Goal: Obtain resource: Obtain resource

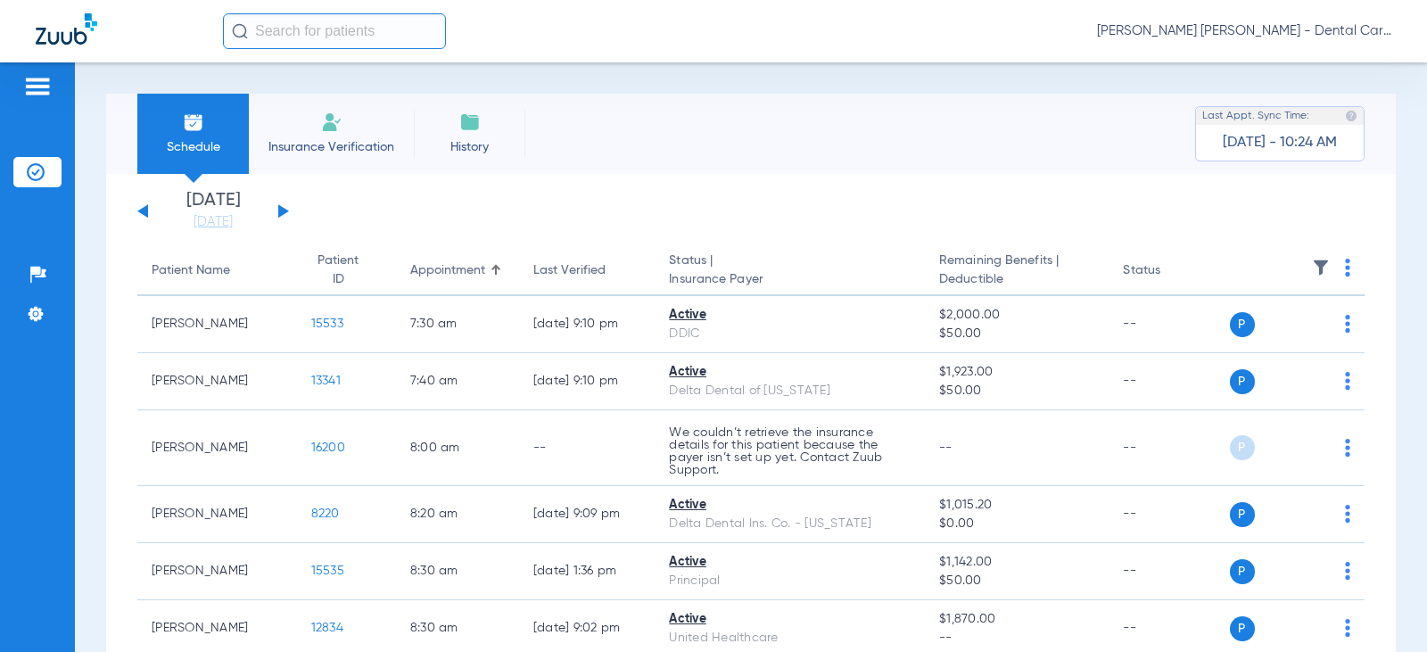
click at [277, 209] on div "[DATE] [DATE] [DATE] [DATE] [DATE] [DATE] [DATE] [DATE] [DATE] [DATE] [DATE] [D…" at bounding box center [213, 211] width 152 height 39
click at [281, 211] on button at bounding box center [283, 210] width 11 height 13
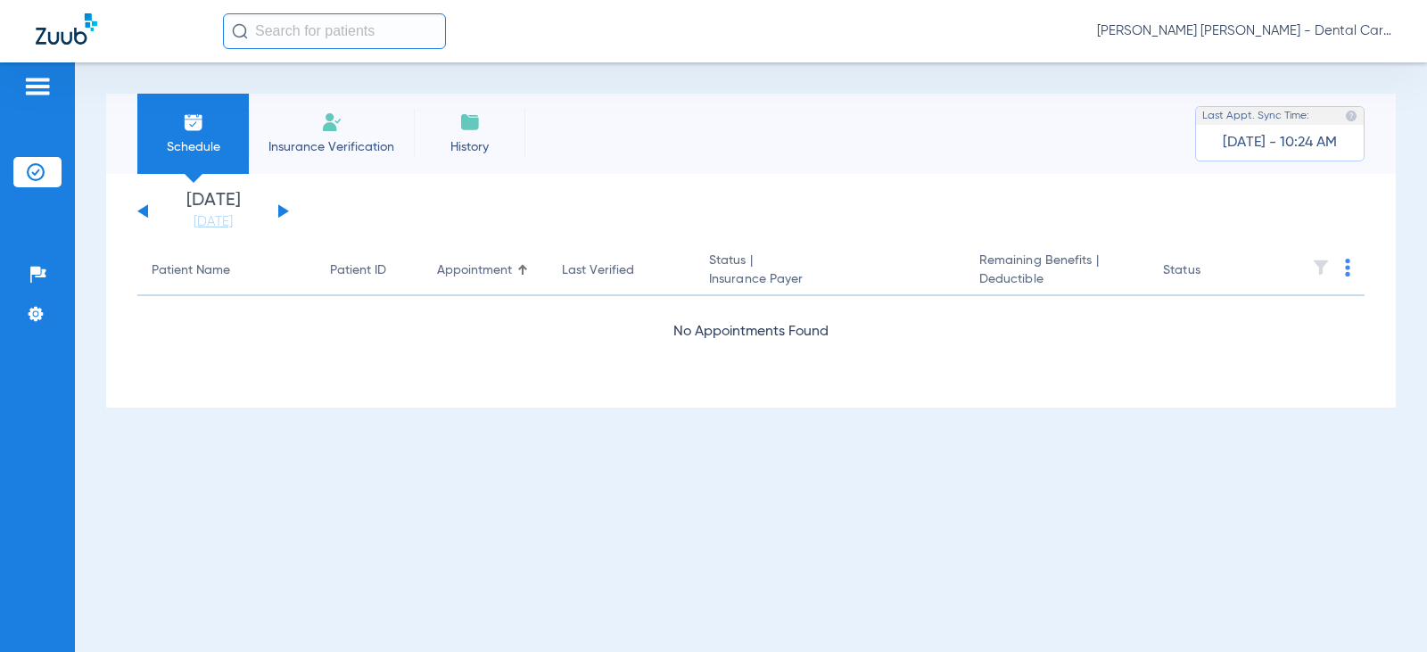
click at [281, 211] on button at bounding box center [283, 210] width 11 height 13
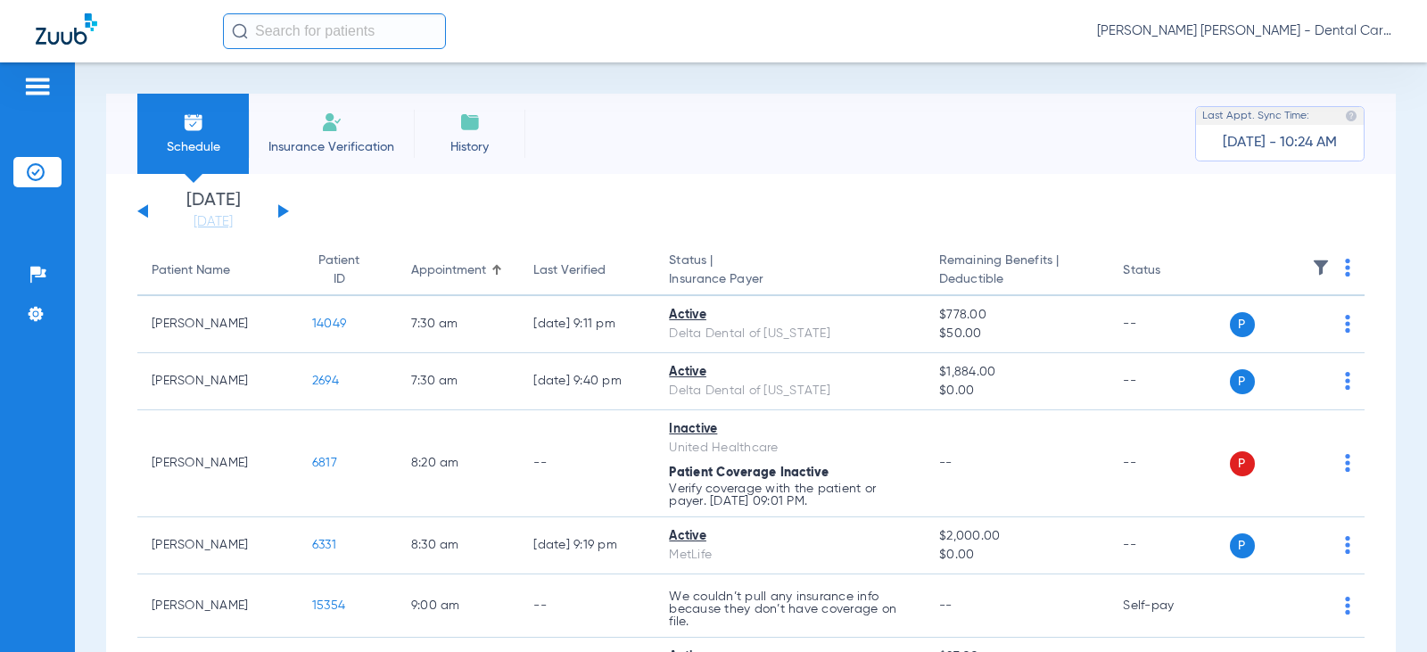
click at [281, 211] on button at bounding box center [283, 210] width 11 height 13
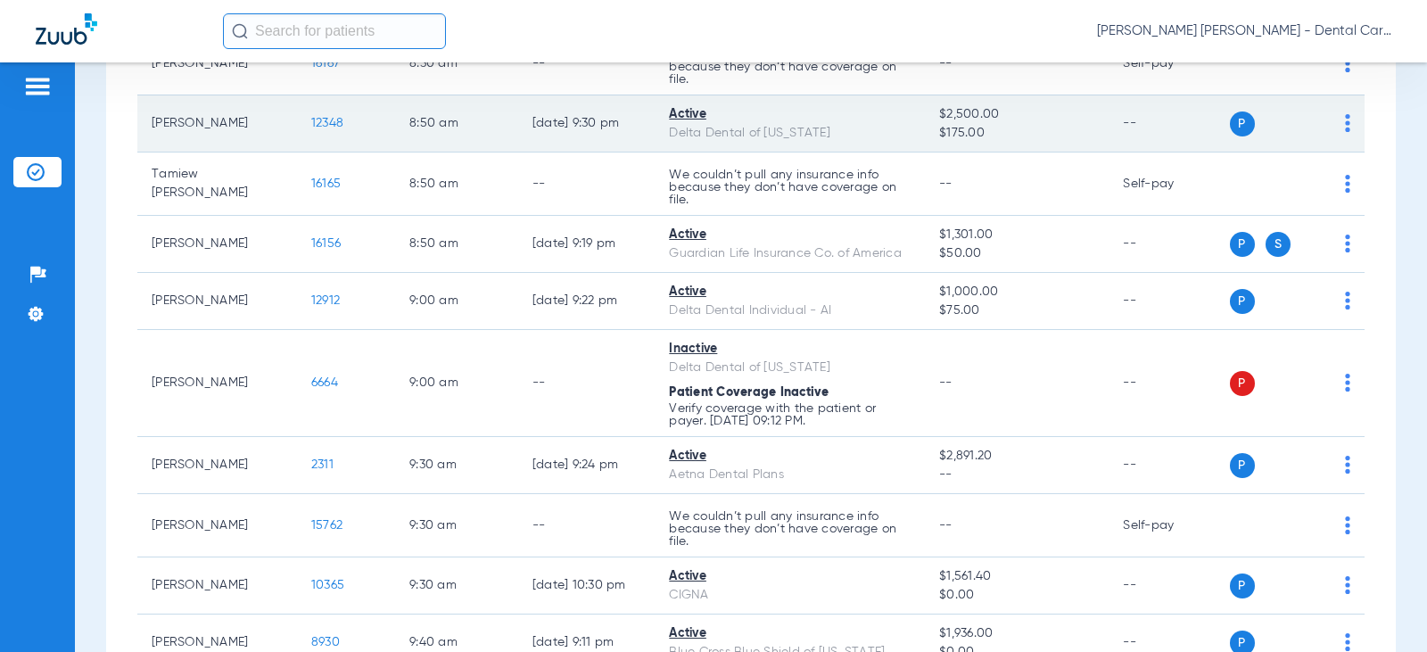
scroll to position [803, 0]
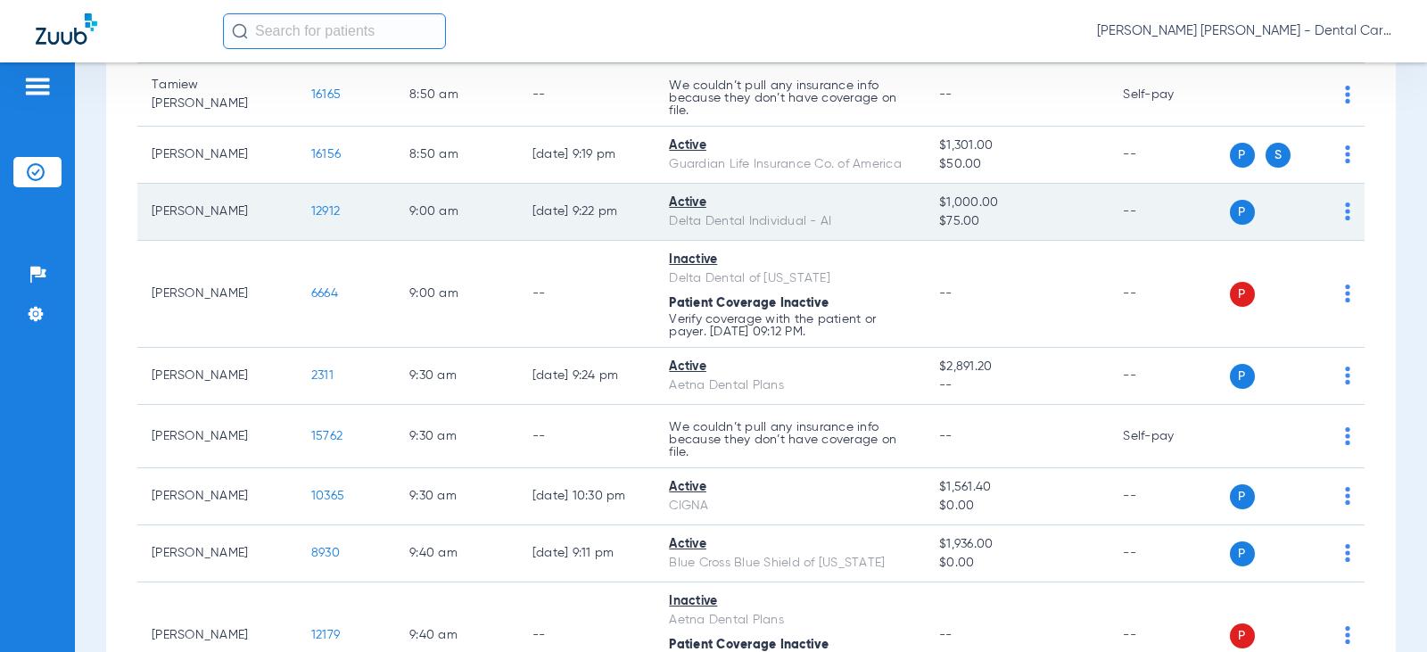
click at [315, 214] on span "12912" at bounding box center [325, 211] width 29 height 12
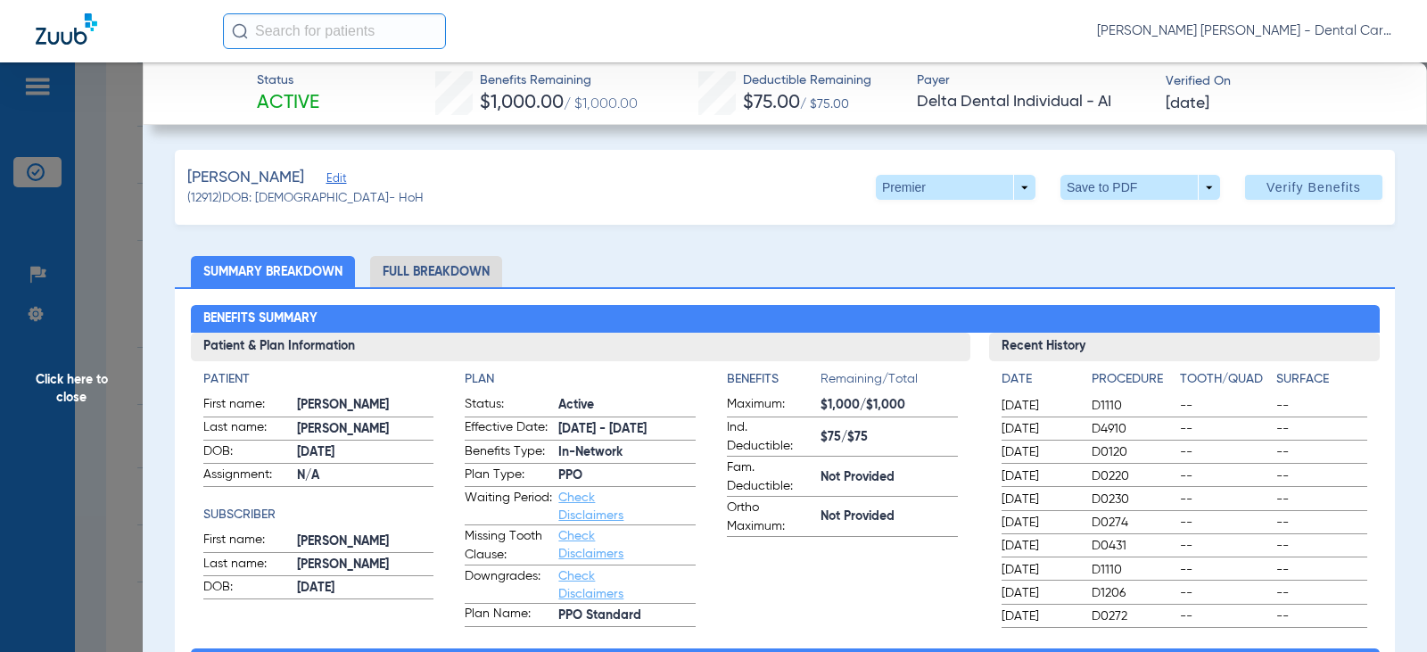
click at [457, 271] on li "Full Breakdown" at bounding box center [436, 271] width 132 height 31
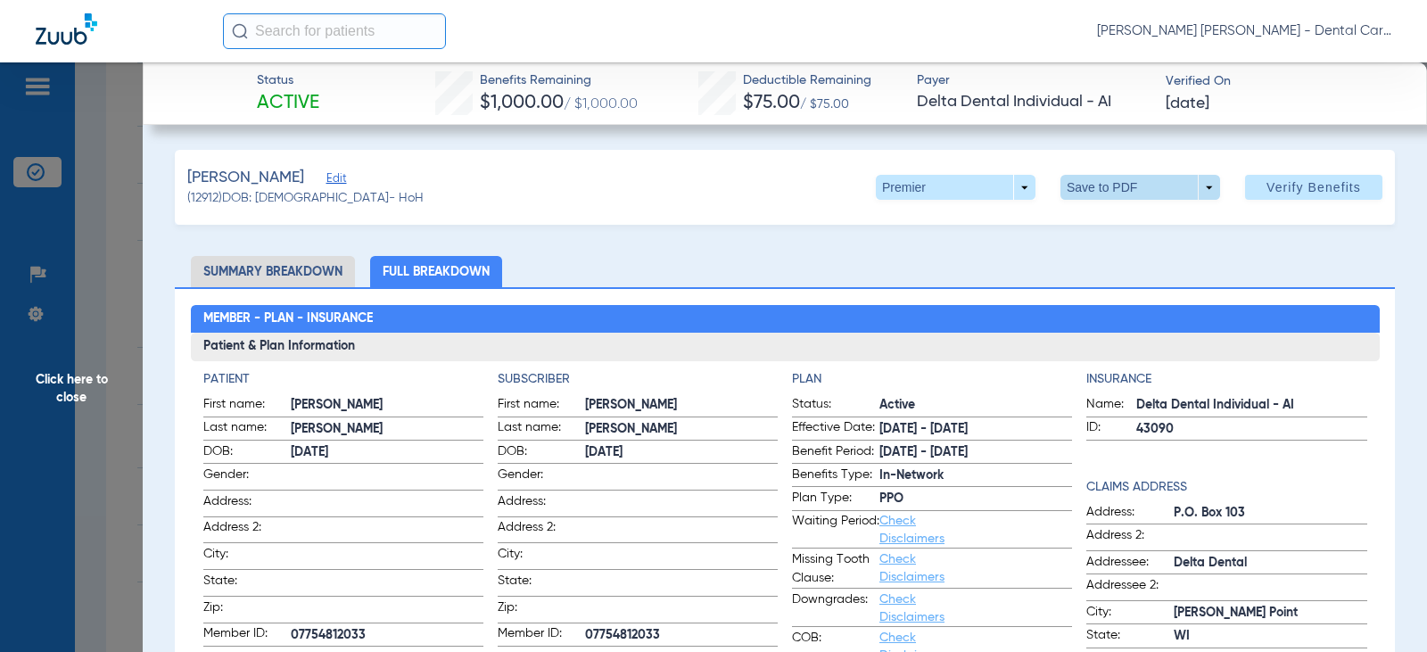
click at [1098, 189] on span at bounding box center [1140, 187] width 160 height 25
click at [1101, 221] on span "Save to PDF" at bounding box center [1133, 223] width 70 height 12
click at [71, 388] on span "Click here to close" at bounding box center [71, 388] width 143 height 652
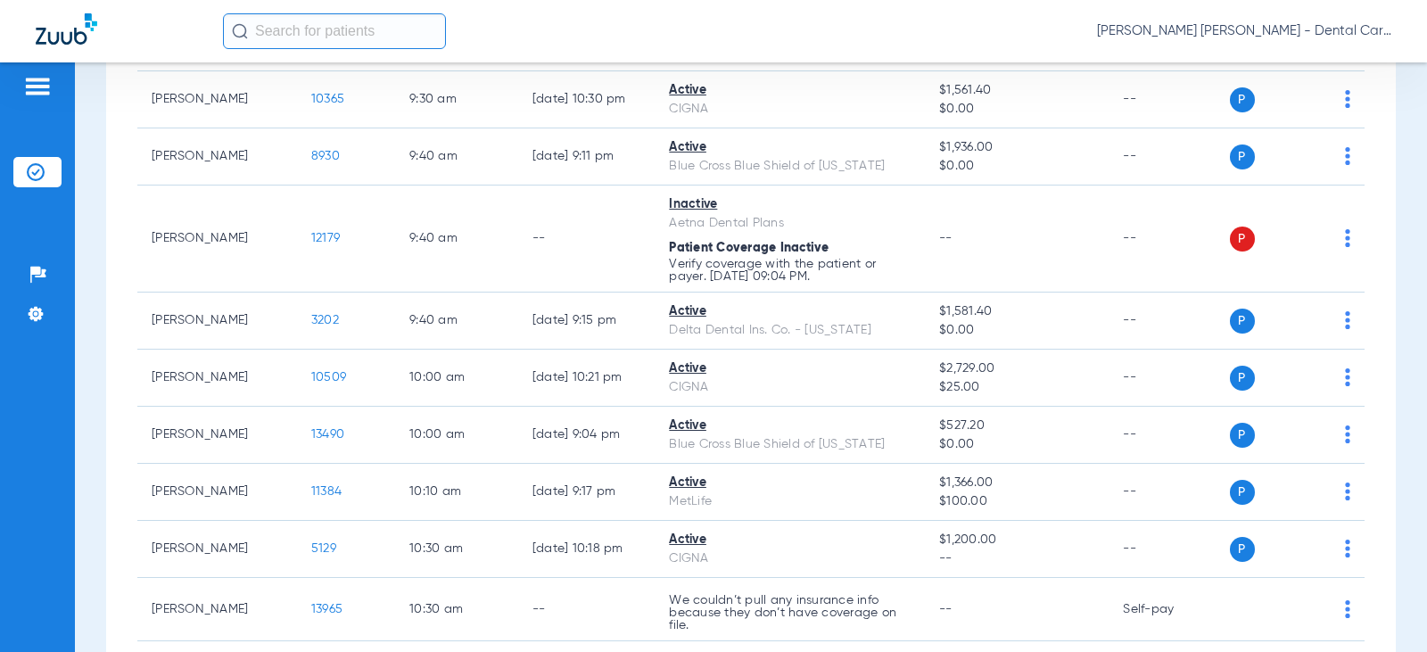
scroll to position [1199, 0]
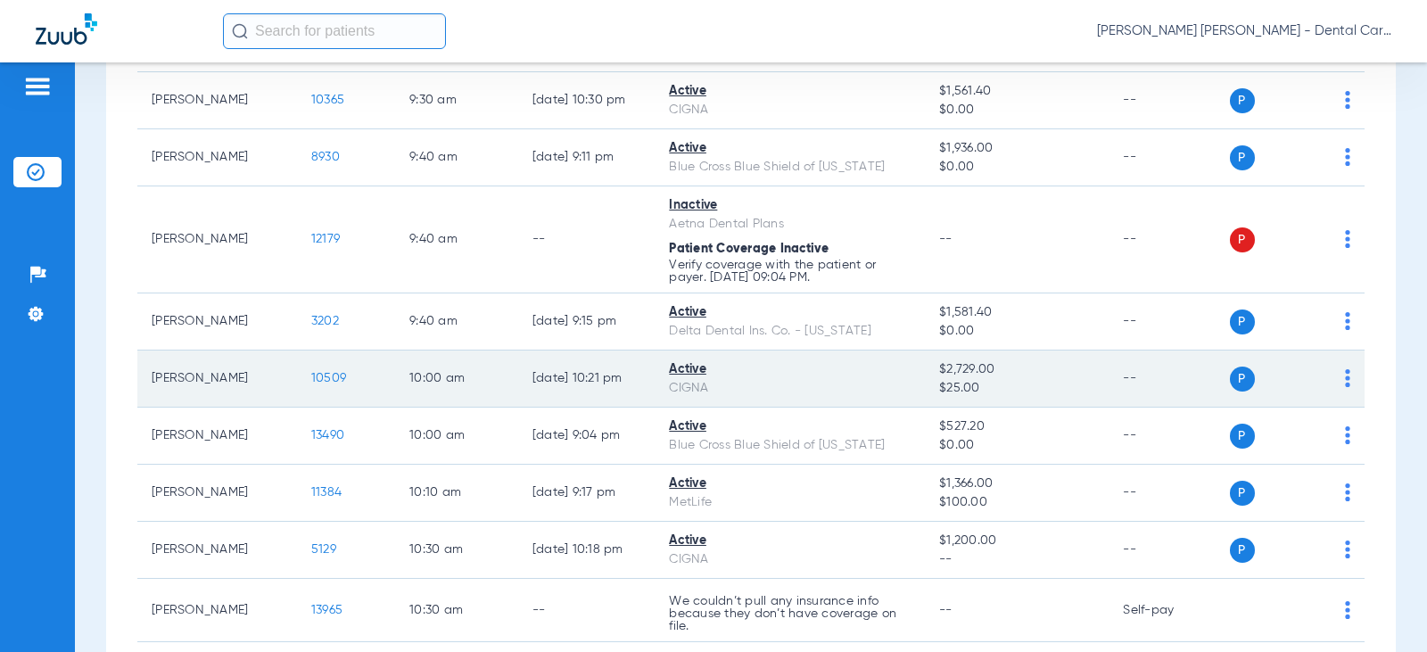
click at [326, 375] on span "10509" at bounding box center [328, 378] width 35 height 12
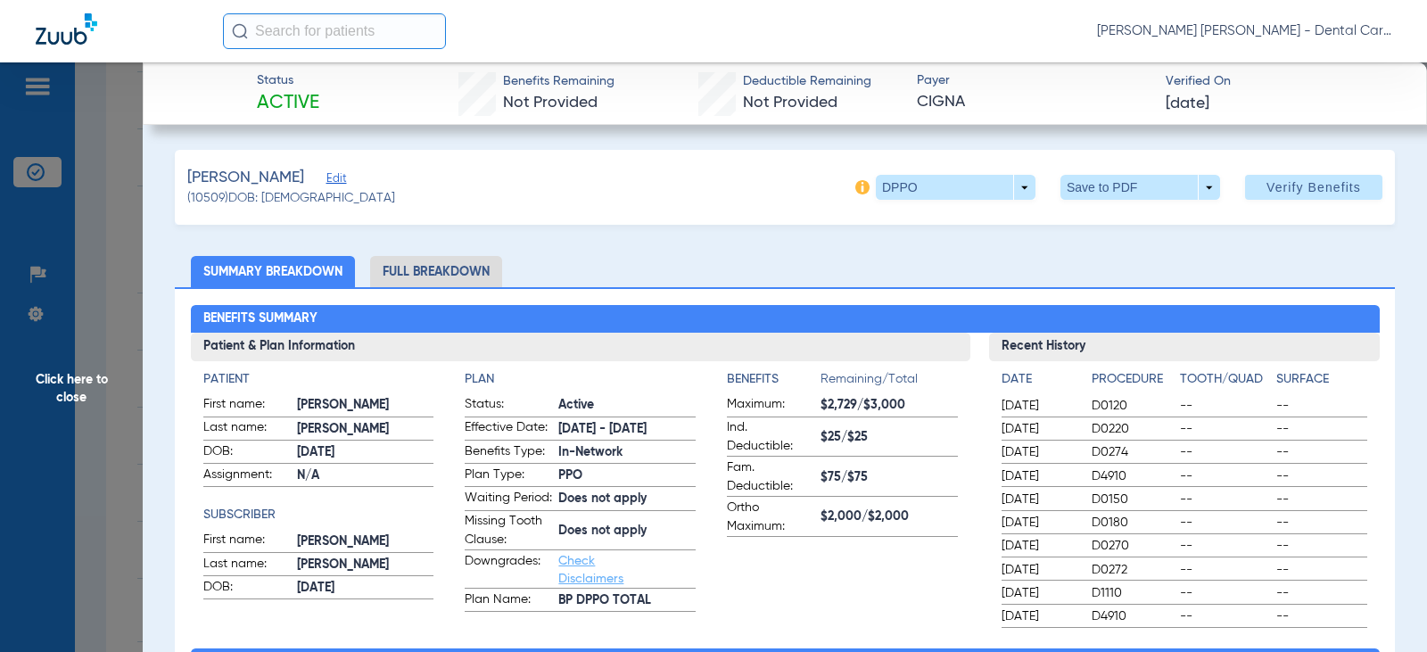
click at [437, 278] on li "Full Breakdown" at bounding box center [436, 271] width 132 height 31
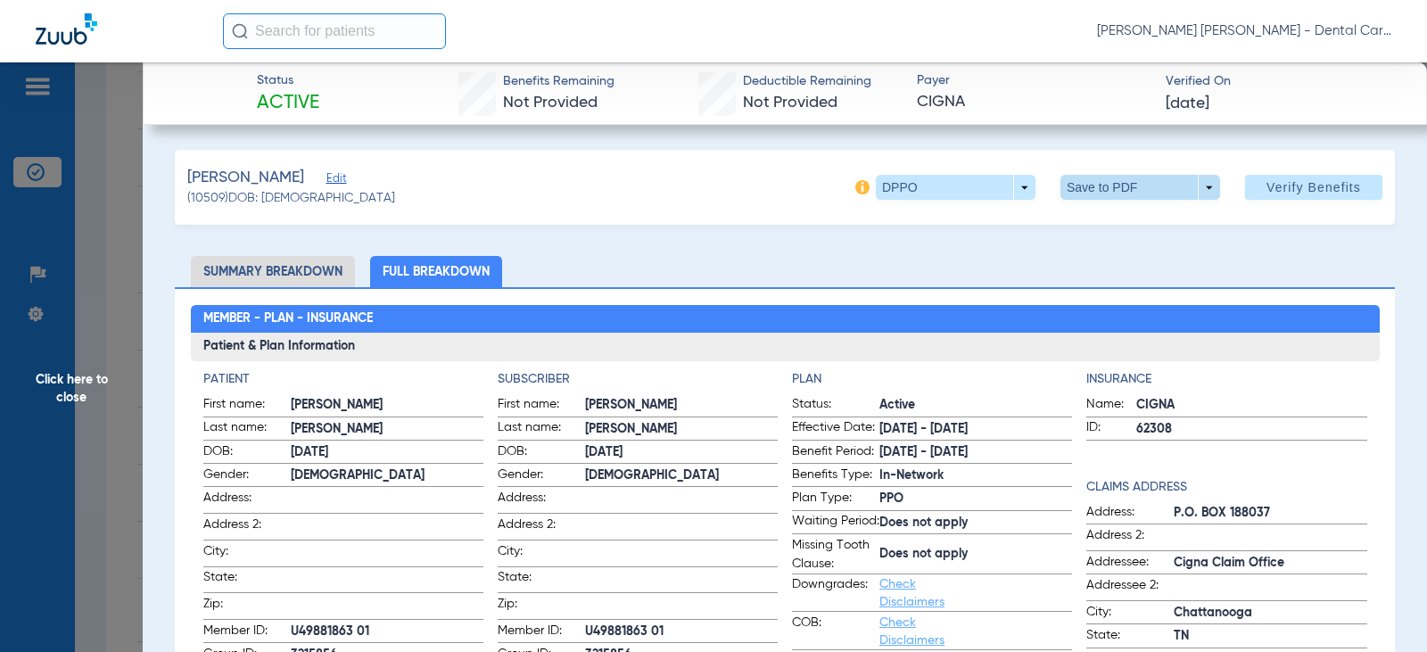
click at [1132, 182] on span at bounding box center [1140, 187] width 43 height 43
click at [1122, 222] on span "Save to PDF" at bounding box center [1133, 223] width 70 height 12
click at [78, 390] on span "Click here to close" at bounding box center [71, 388] width 143 height 652
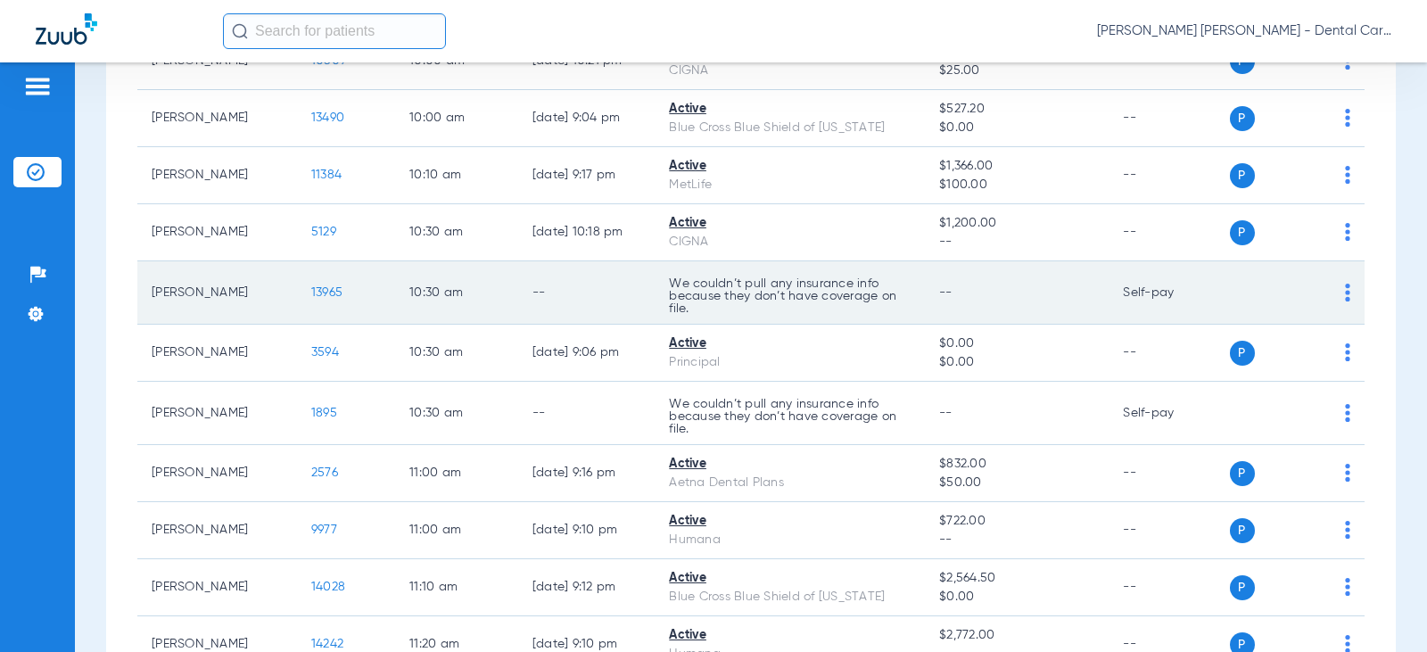
scroll to position [1784, 0]
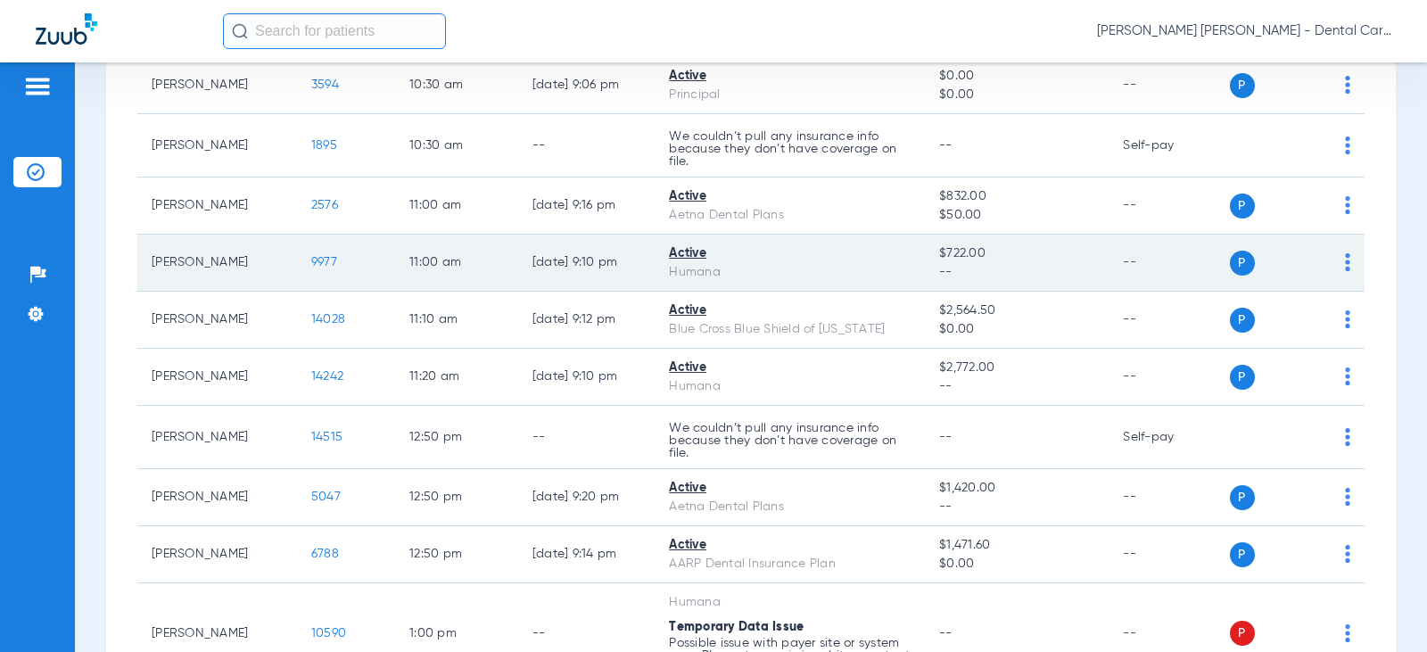
click at [204, 269] on td "[PERSON_NAME]" at bounding box center [217, 263] width 160 height 57
click at [324, 262] on span "9977" at bounding box center [324, 262] width 26 height 12
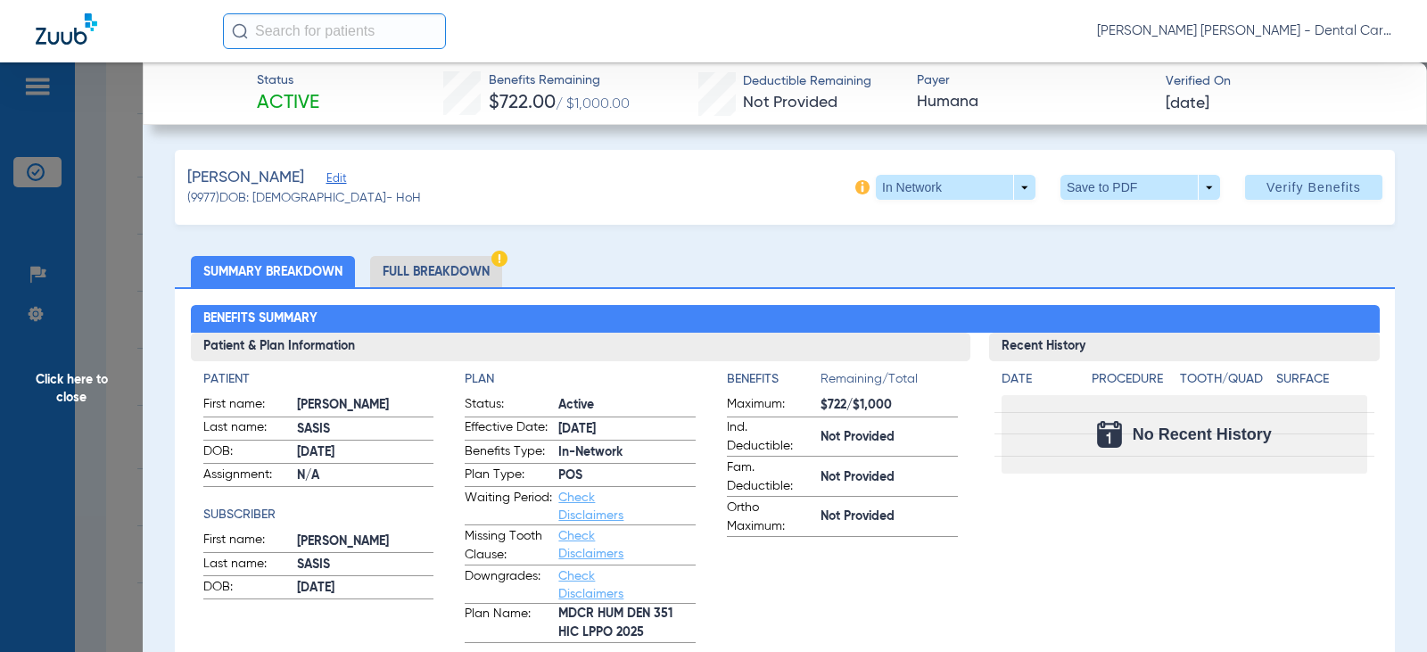
click at [461, 272] on li "Full Breakdown" at bounding box center [436, 271] width 132 height 31
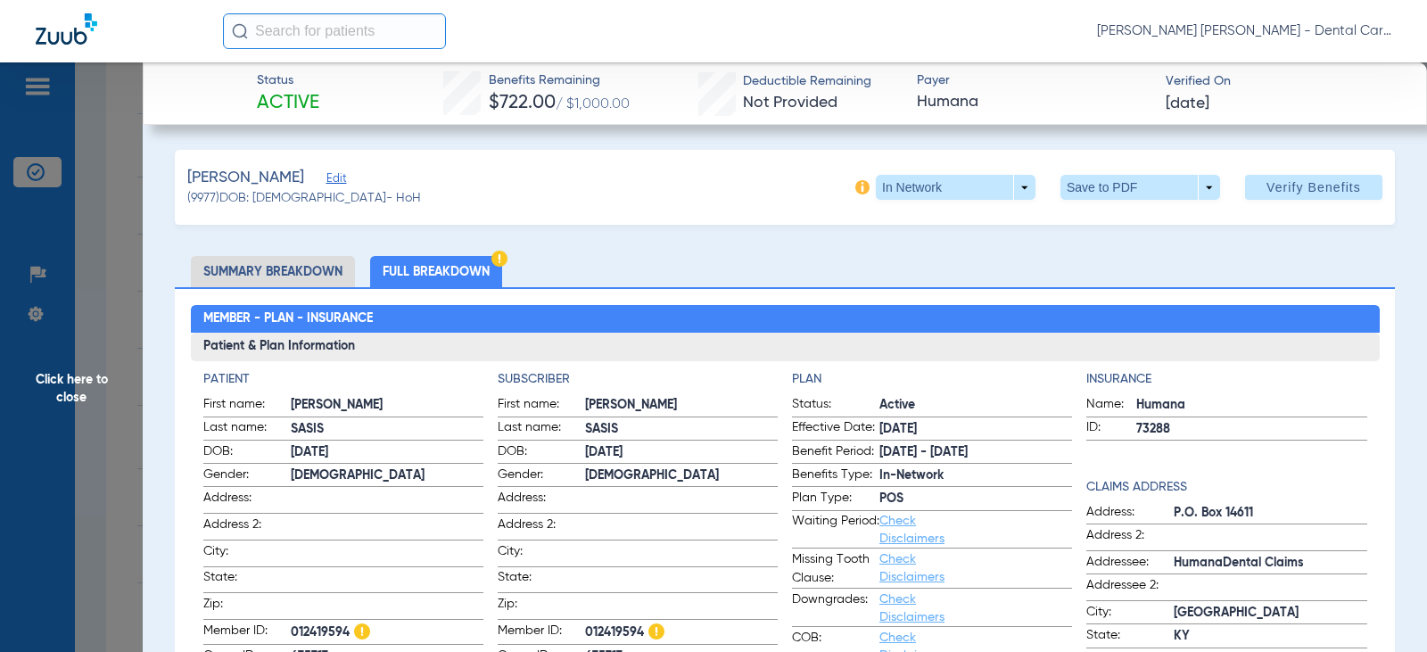
click at [1096, 173] on div "[PERSON_NAME] (9977) DOB: [DEMOGRAPHIC_DATA] - HoH In Network arrow_drop_down S…" at bounding box center [785, 187] width 1220 height 75
click at [1096, 185] on span at bounding box center [1140, 187] width 160 height 25
click at [1111, 224] on span "Save to PDF" at bounding box center [1133, 223] width 70 height 12
click at [86, 382] on span "Click here to close" at bounding box center [71, 388] width 143 height 652
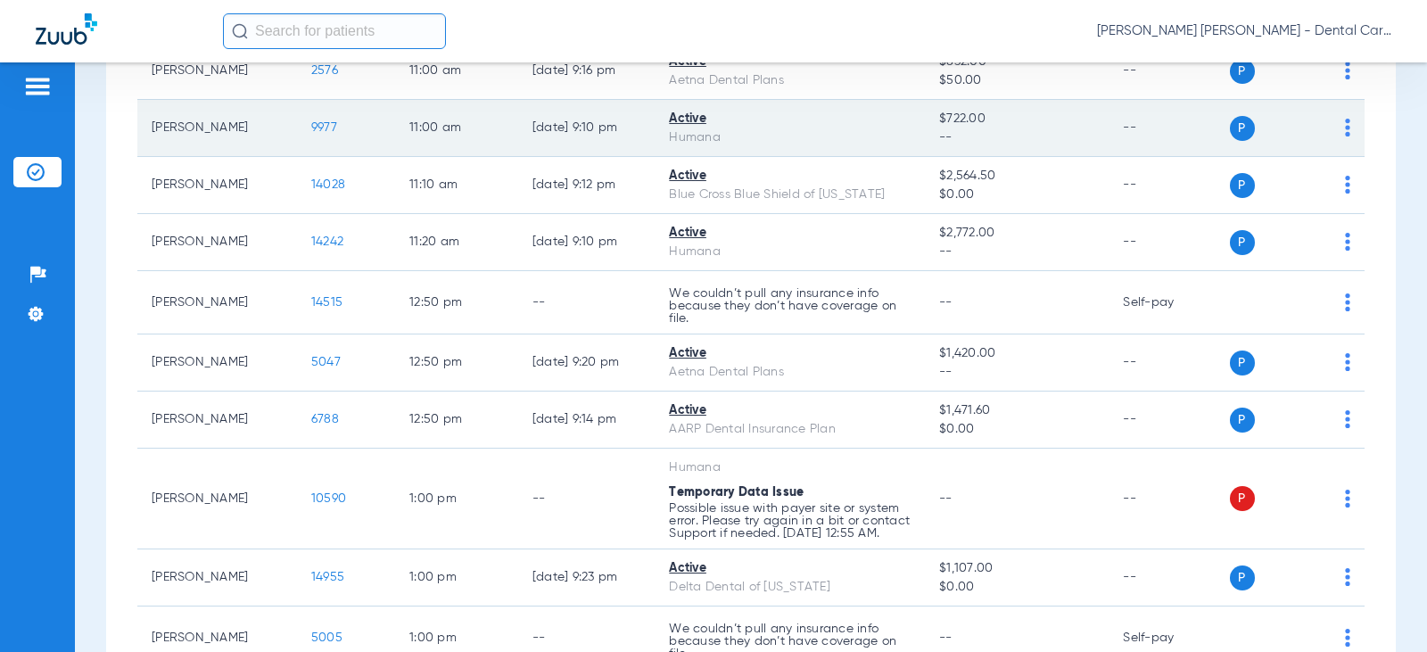
scroll to position [1962, 0]
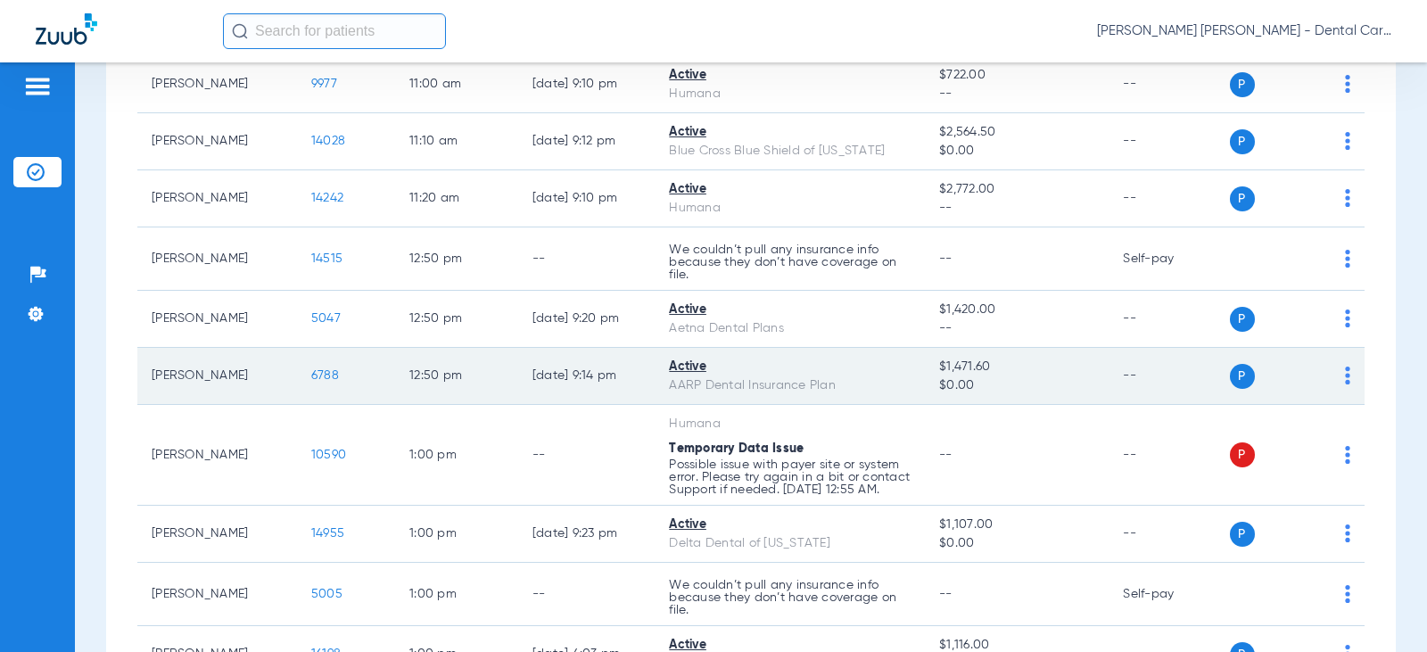
click at [315, 375] on span "6788" at bounding box center [325, 375] width 28 height 12
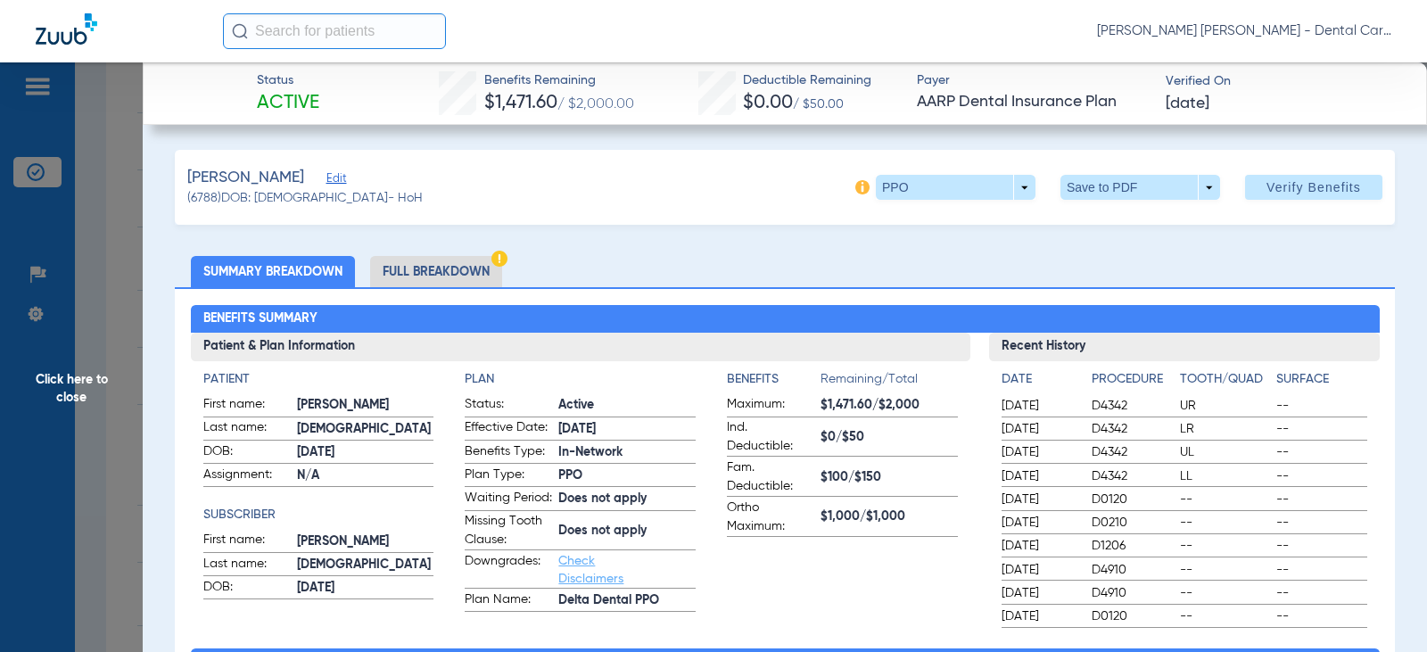
click at [441, 274] on li "Full Breakdown" at bounding box center [436, 271] width 132 height 31
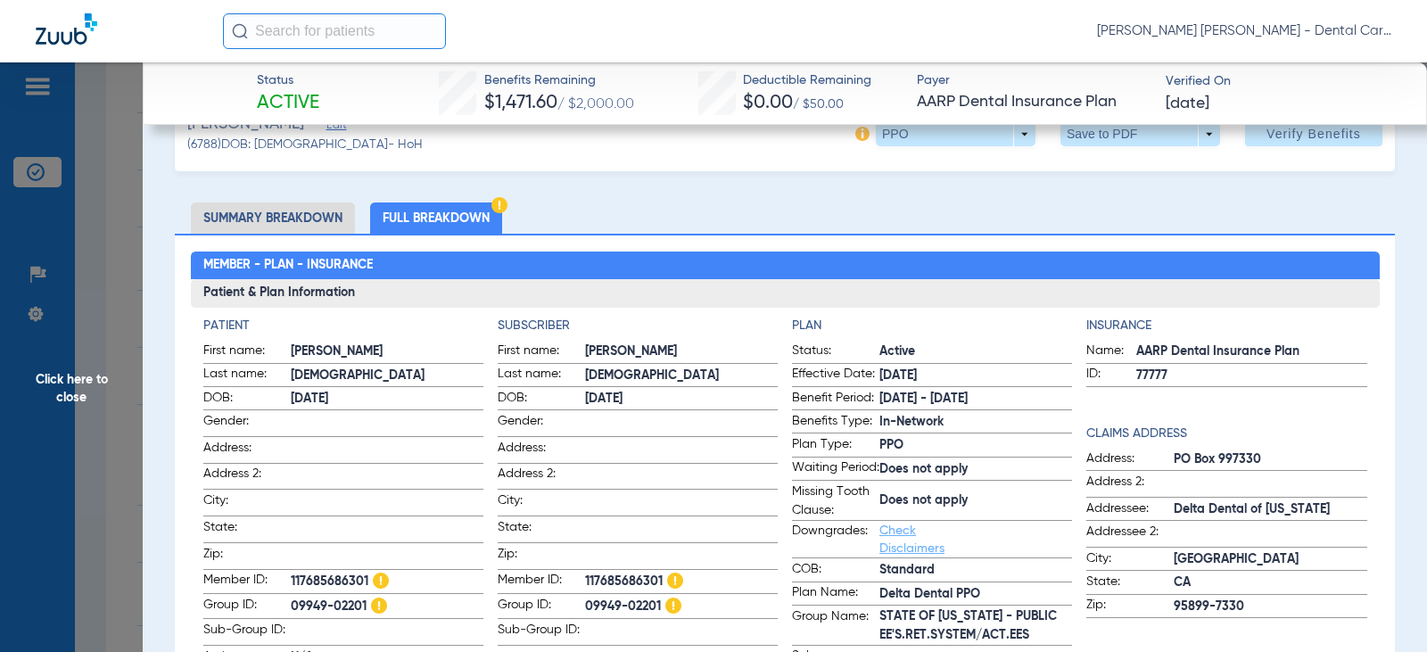
scroll to position [0, 0]
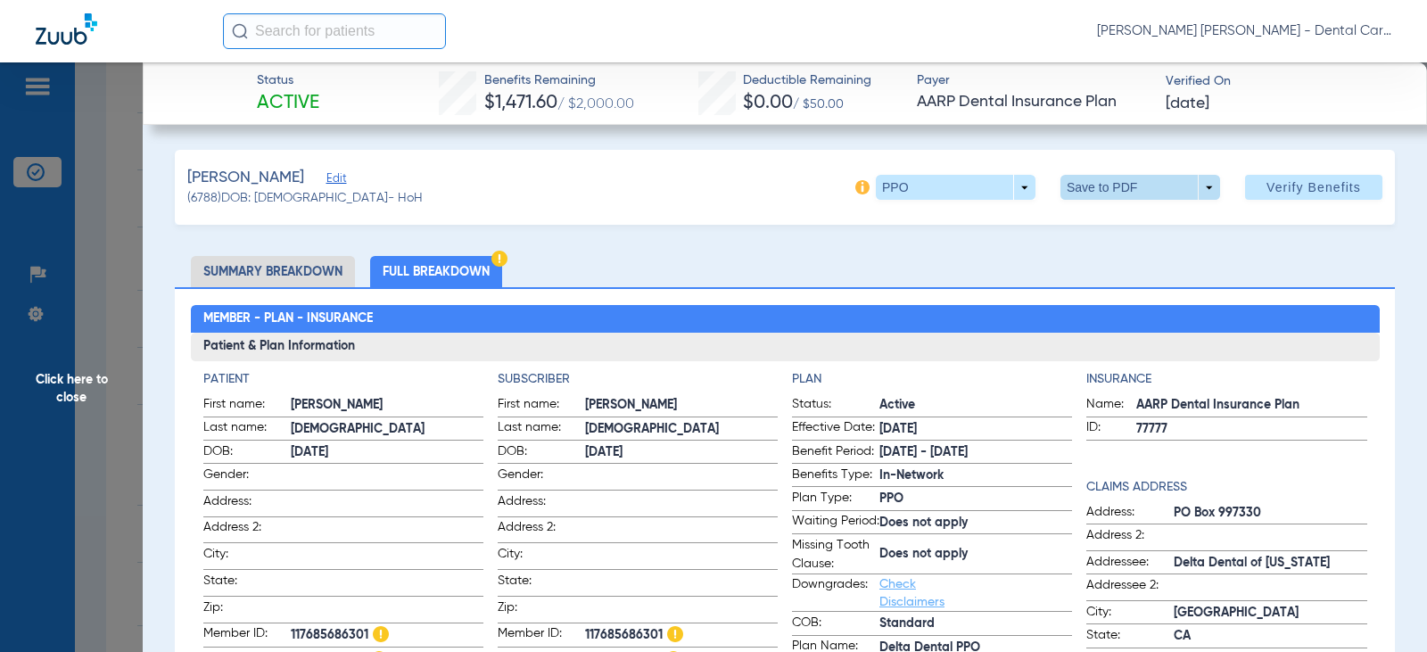
click at [1119, 177] on span at bounding box center [1140, 187] width 43 height 43
click at [1111, 223] on span "Save to PDF" at bounding box center [1133, 223] width 70 height 12
click at [85, 379] on span "Click here to close" at bounding box center [71, 388] width 143 height 652
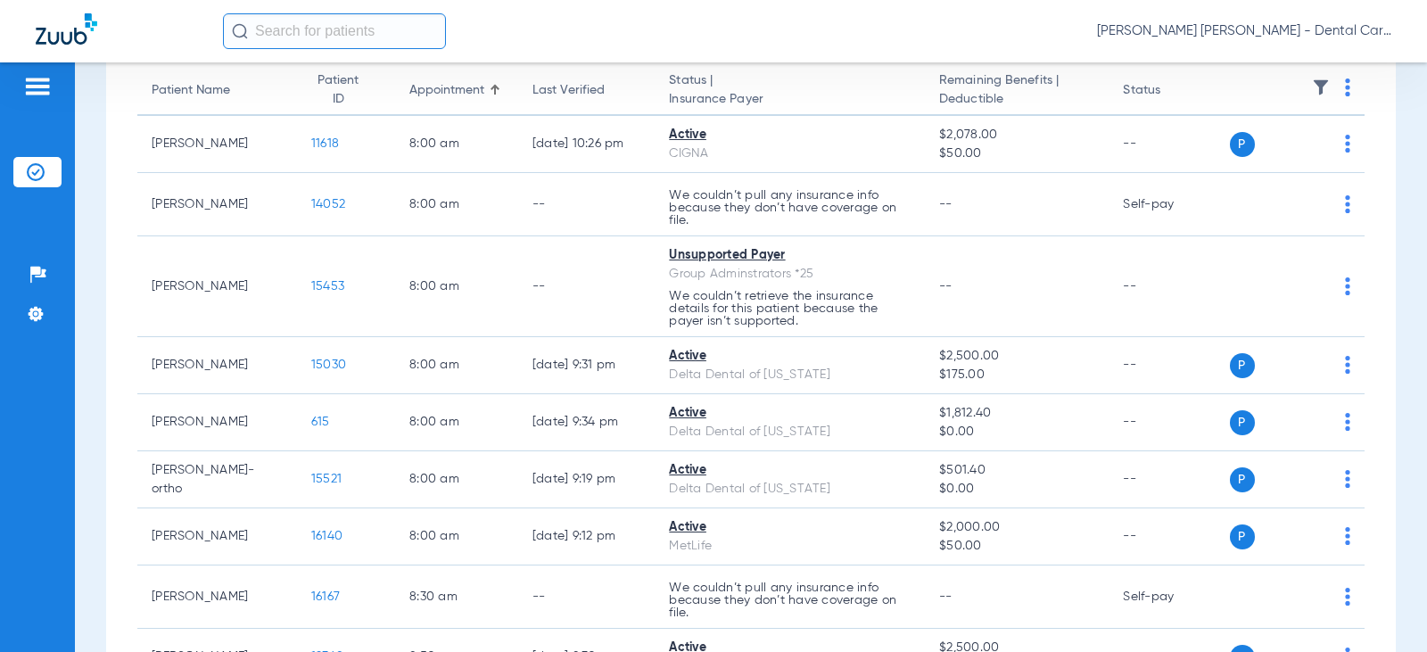
scroll to position [128, 0]
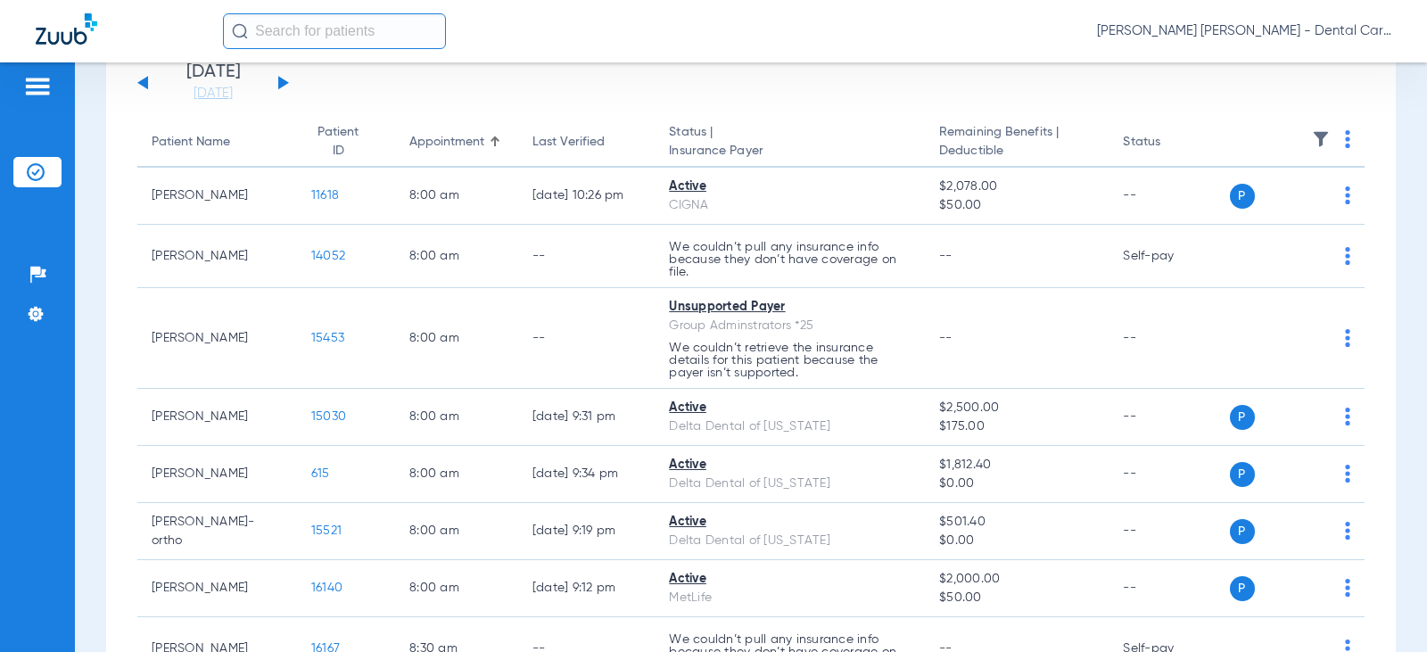
click at [346, 43] on input "text" at bounding box center [334, 31] width 223 height 36
type input "b"
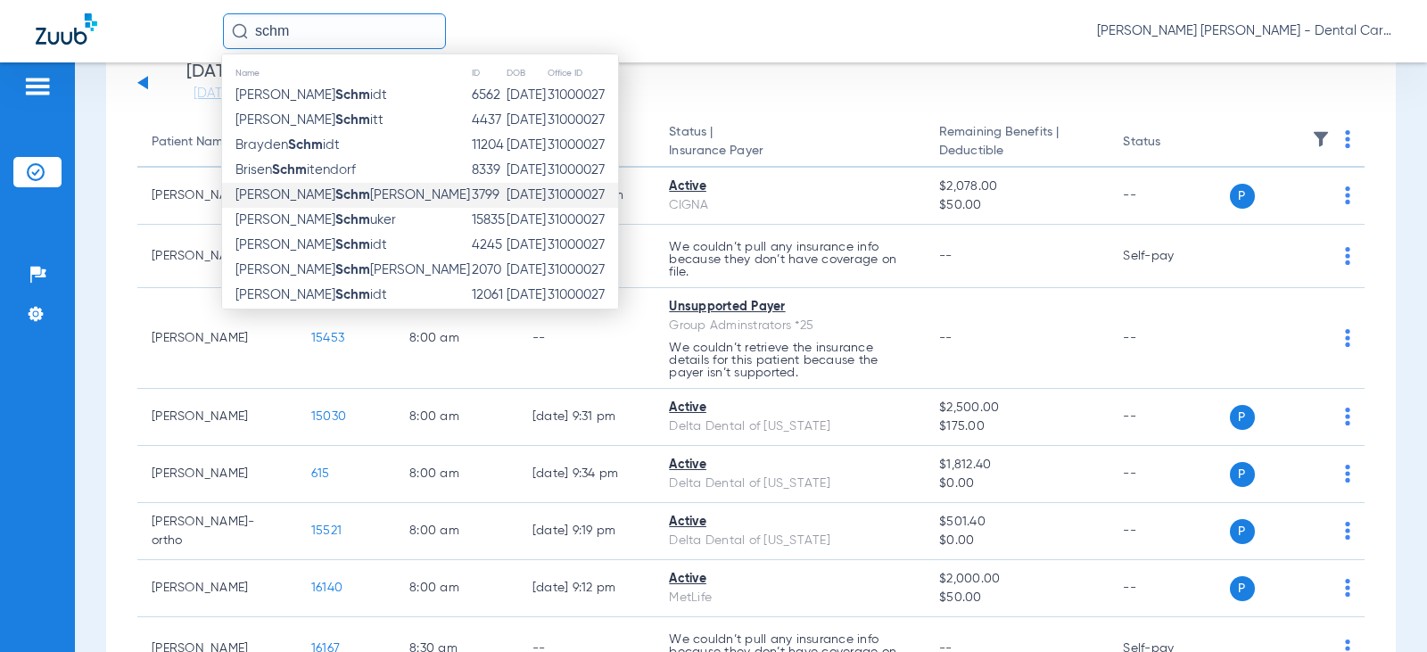
type input "schm"
click at [335, 196] on span "[PERSON_NAME] [PERSON_NAME]" at bounding box center [352, 194] width 235 height 13
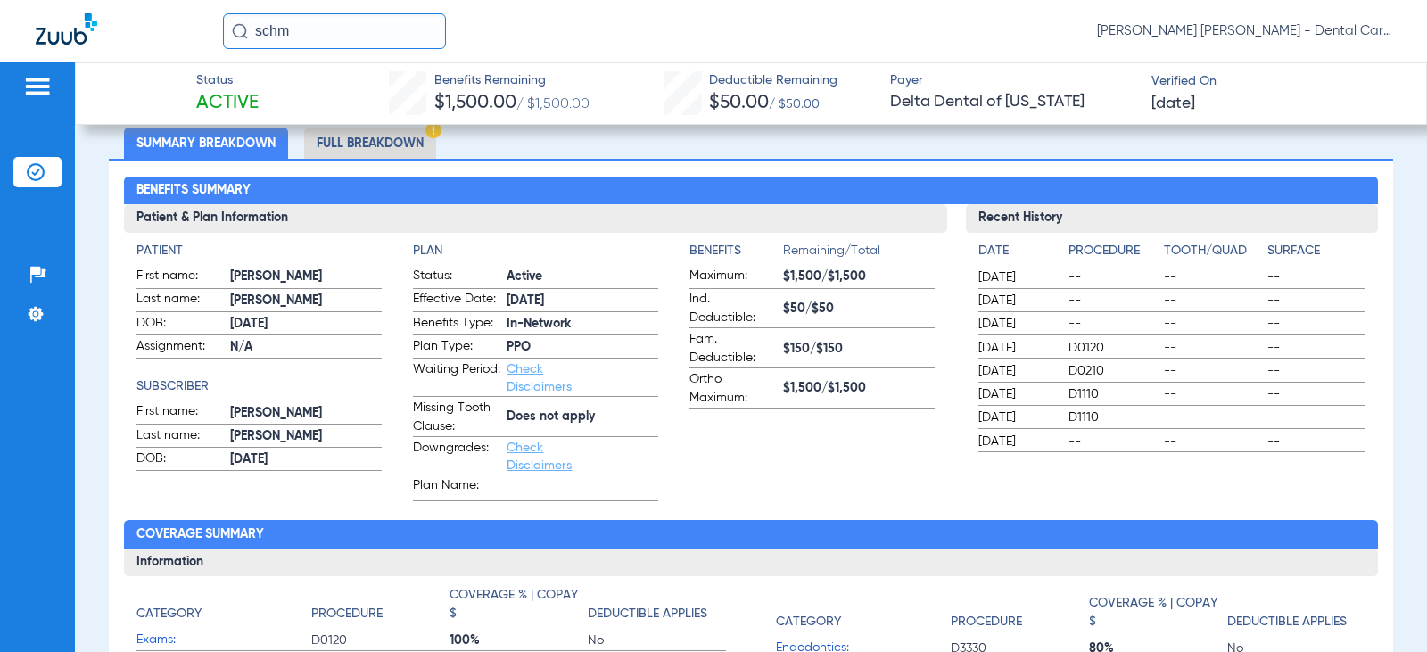
click at [396, 144] on li "Full Breakdown" at bounding box center [370, 143] width 132 height 31
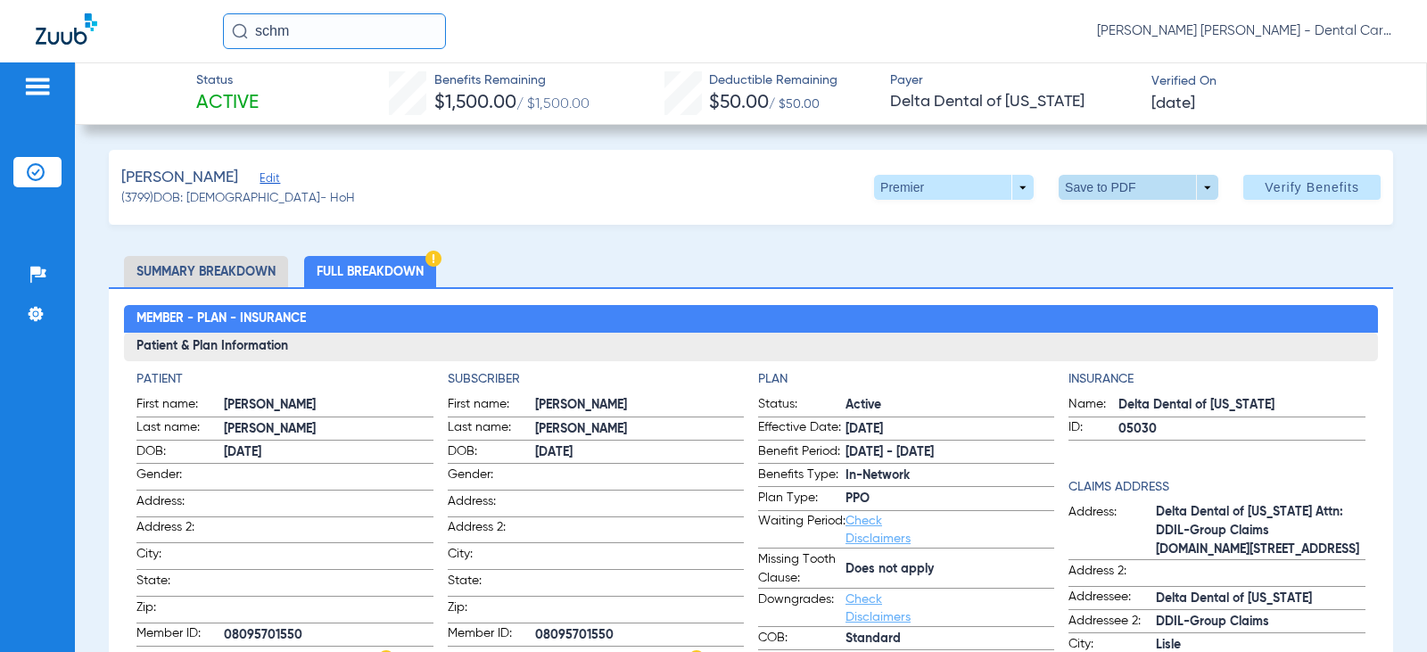
click at [1117, 182] on span at bounding box center [1138, 187] width 43 height 43
click at [1112, 232] on button "insert_drive_file Save to PDF" at bounding box center [1113, 223] width 135 height 36
